Goal: Transaction & Acquisition: Purchase product/service

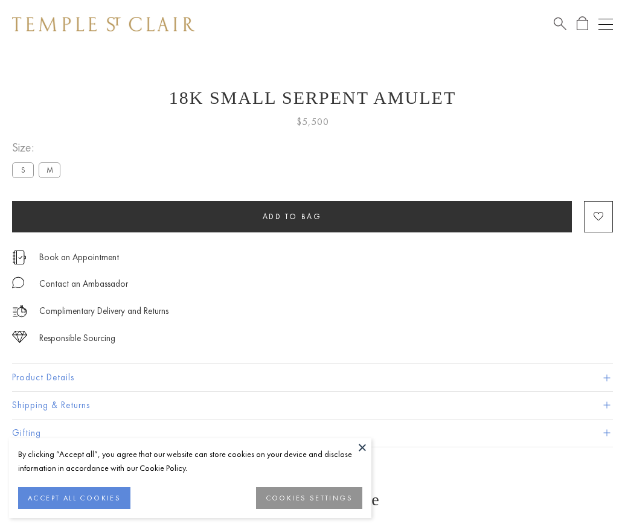
click at [292, 216] on span "Add to bag" at bounding box center [292, 216] width 59 height 10
